Goal: Task Accomplishment & Management: Manage account settings

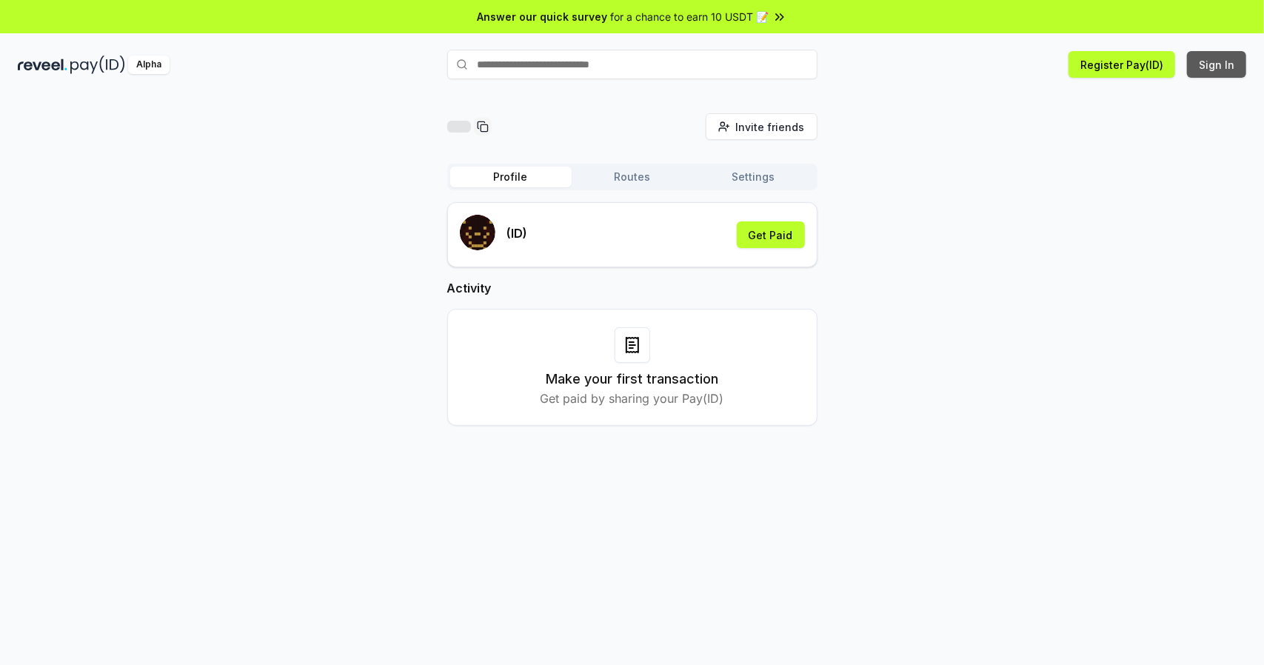
click at [1219, 70] on button "Sign In" at bounding box center [1216, 64] width 59 height 27
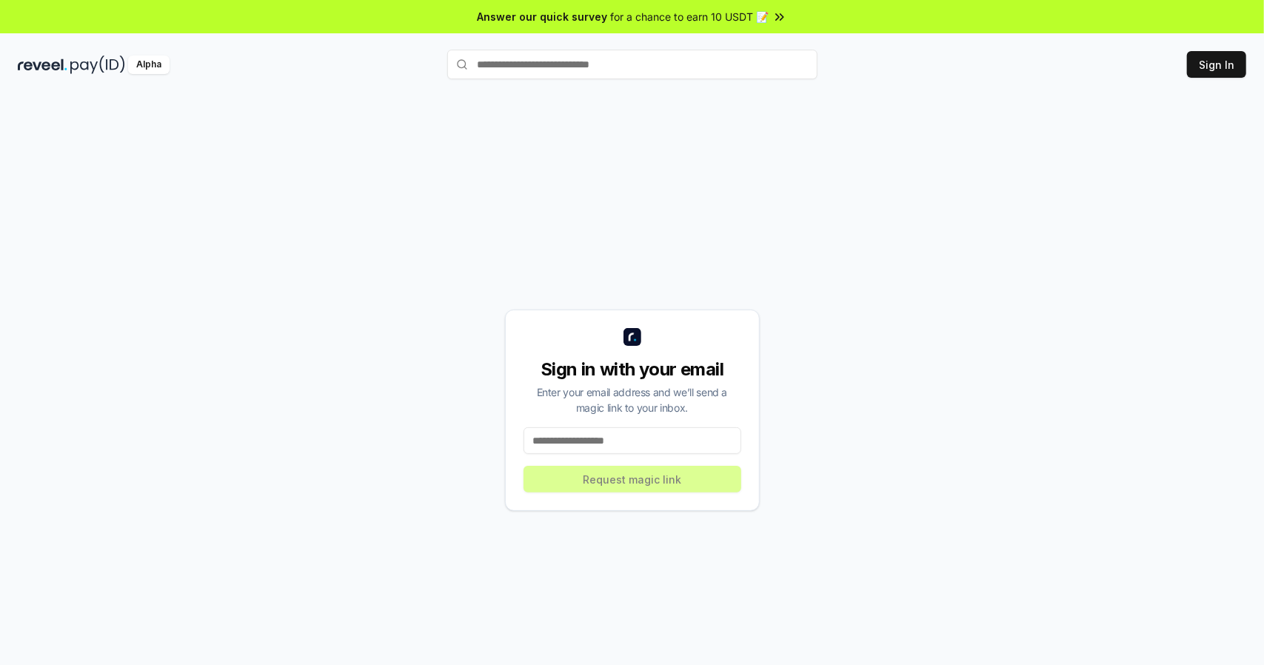
click at [607, 438] on input at bounding box center [633, 440] width 218 height 27
type input "**********"
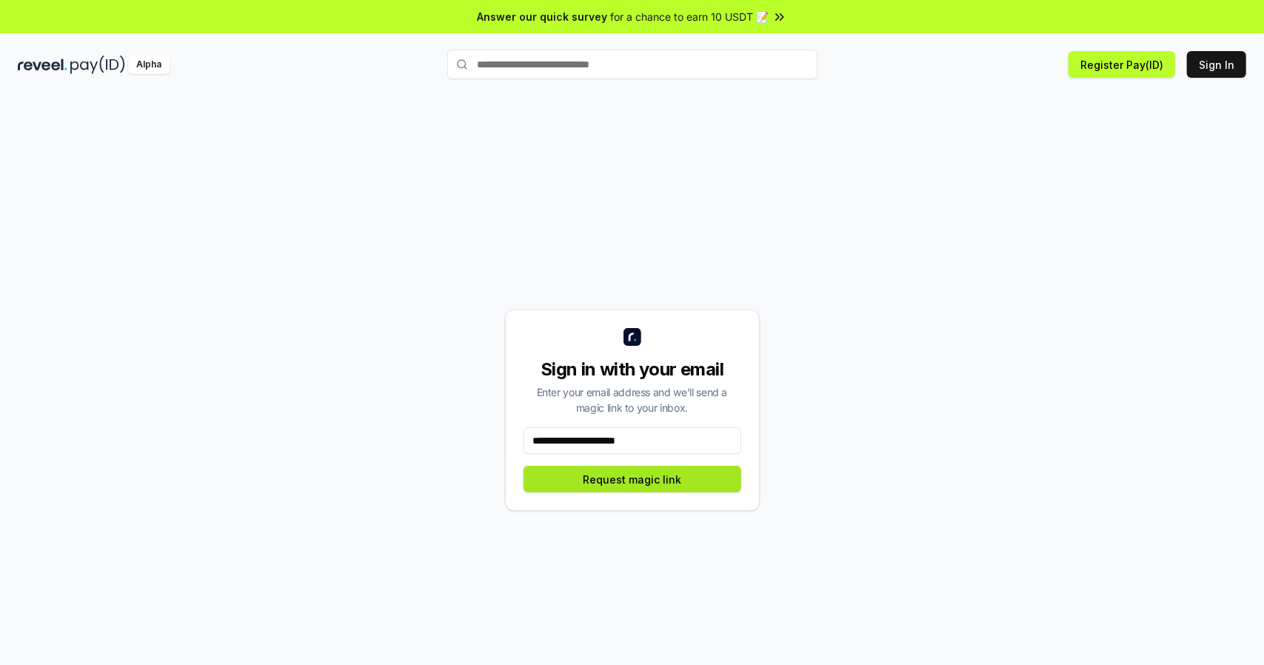
click at [681, 483] on button "Request magic link" at bounding box center [633, 479] width 218 height 27
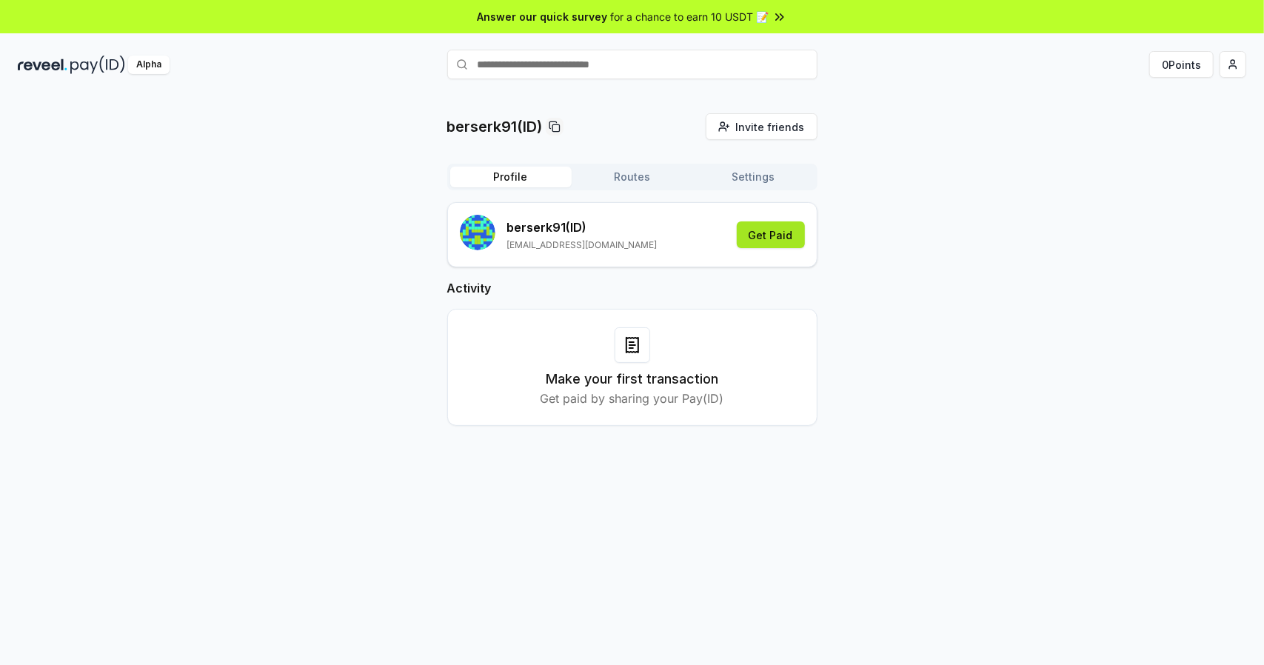
click at [767, 239] on button "Get Paid" at bounding box center [771, 234] width 68 height 27
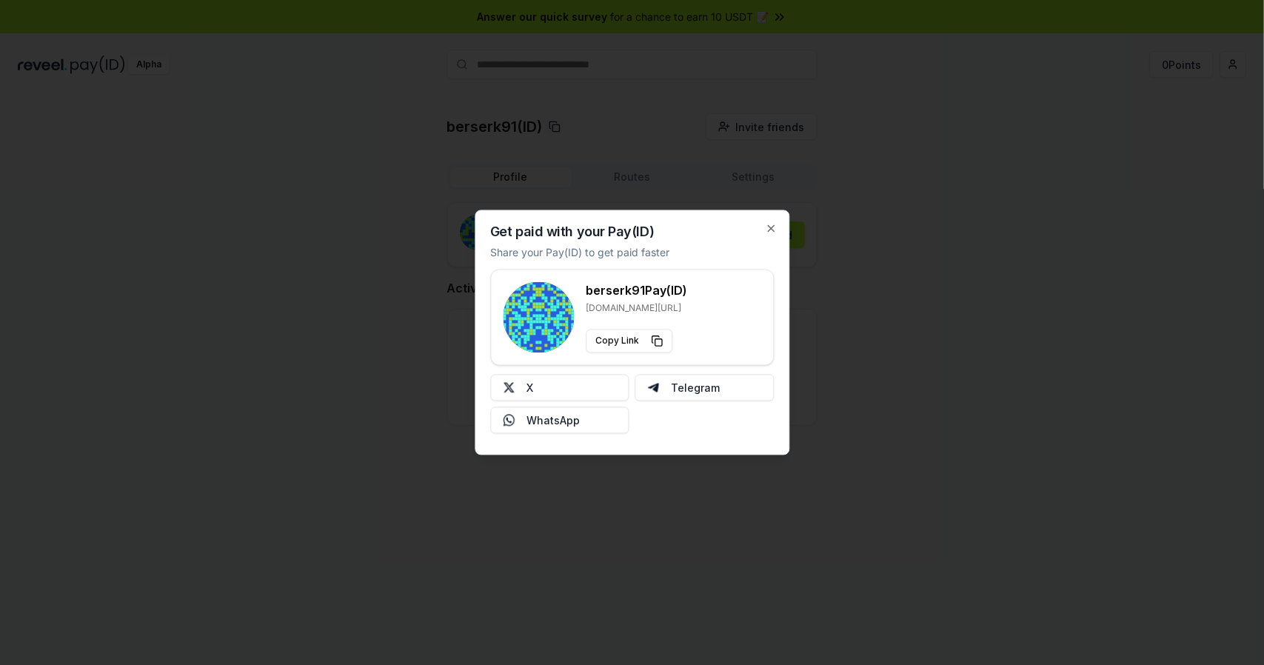
click at [762, 229] on div "Get paid with your Pay(ID) Share your Pay(ID) to get paid faster berserk91 Pay(…" at bounding box center [632, 332] width 315 height 245
click at [858, 110] on div at bounding box center [632, 332] width 1264 height 665
